Goal: Browse casually: Explore the website without a specific task or goal

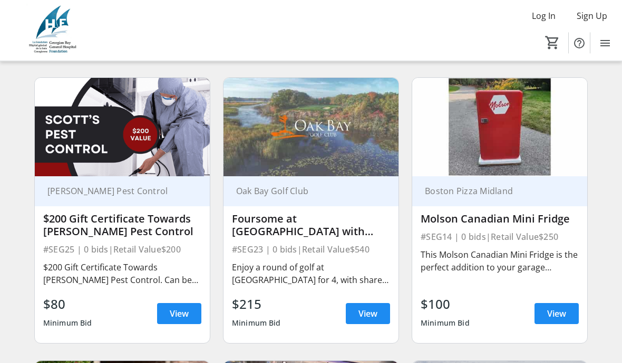
scroll to position [1210, 0]
click at [62, 259] on div "$200 Gift Certificate Towards [PERSON_NAME] Pest Control. Can be used towards a…" at bounding box center [122, 273] width 158 height 29
click at [173, 308] on span "View" at bounding box center [179, 314] width 19 height 13
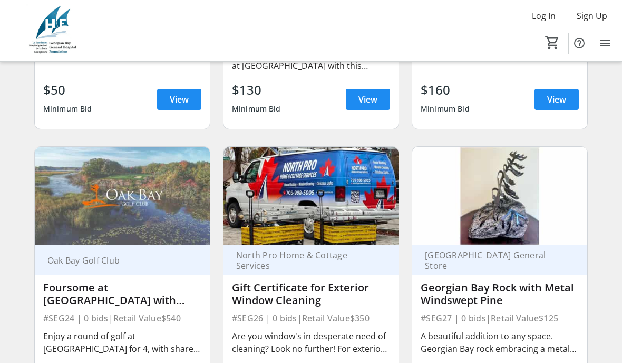
scroll to position [2284, 0]
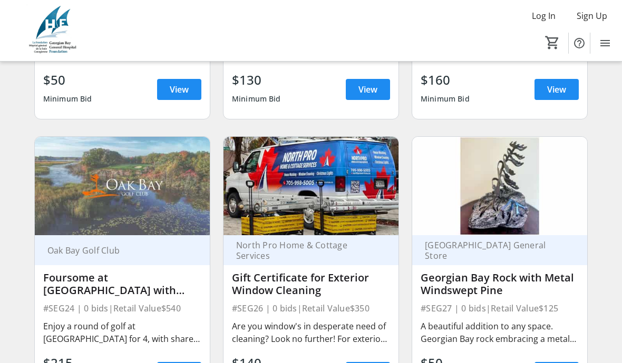
click at [443, 320] on div "A beautiful addition to any space. Georgian Bay rock embracing a metal windswep…" at bounding box center [499, 332] width 158 height 25
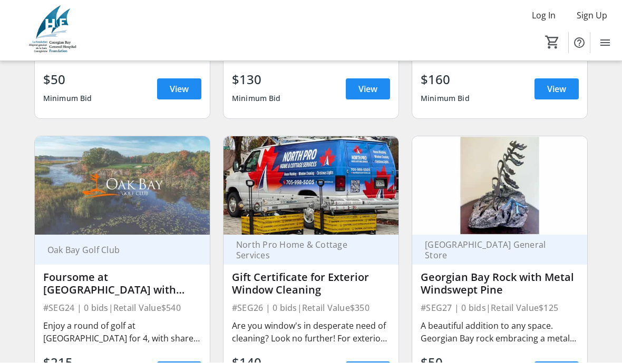
scroll to position [2280, 0]
